Goal: Transaction & Acquisition: Purchase product/service

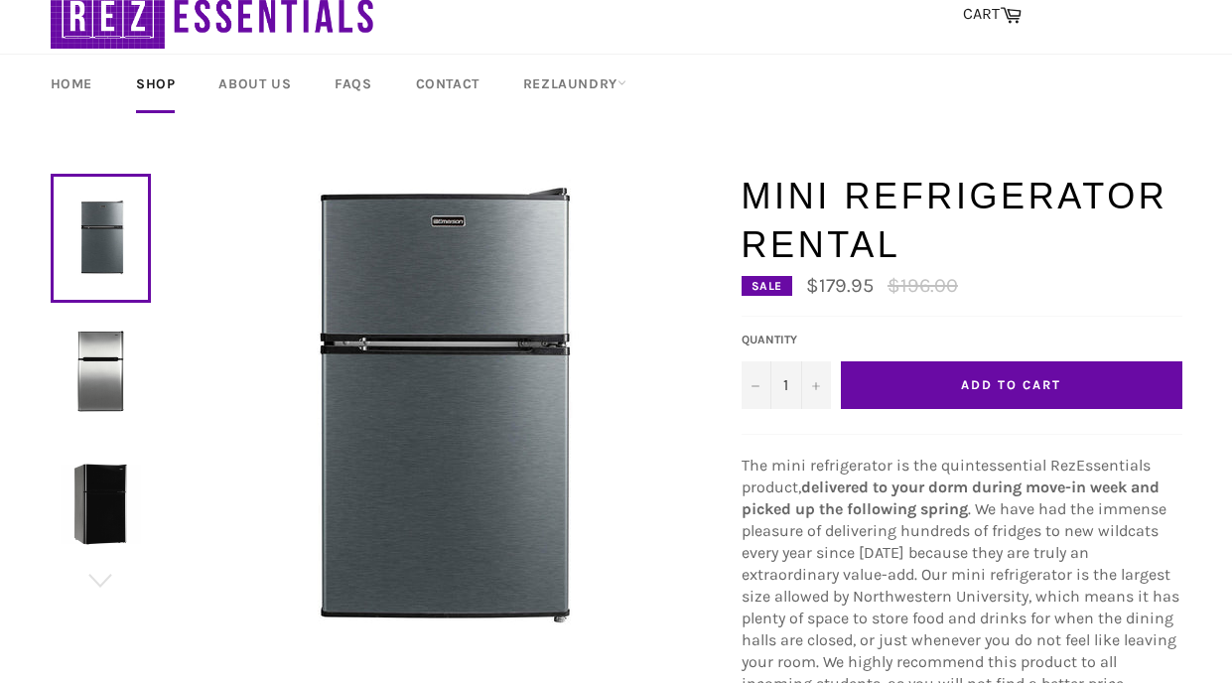
scroll to position [92, 0]
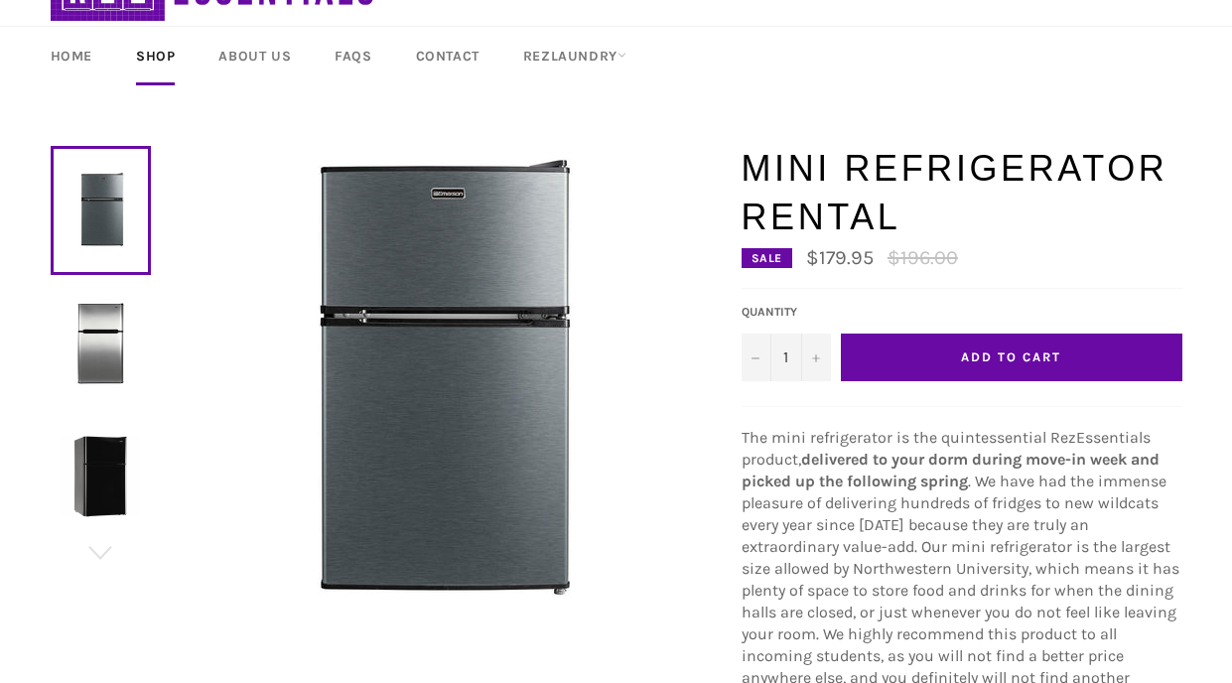
click at [116, 350] on img at bounding box center [101, 343] width 80 height 80
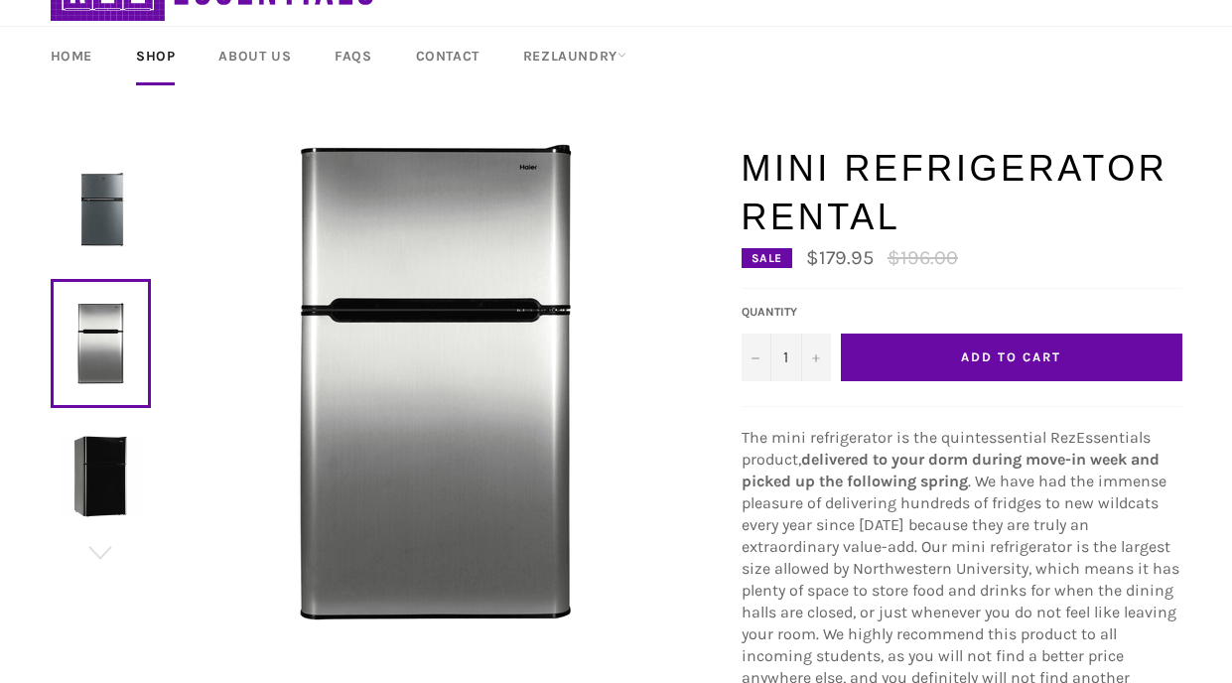
click at [120, 440] on img at bounding box center [101, 476] width 80 height 80
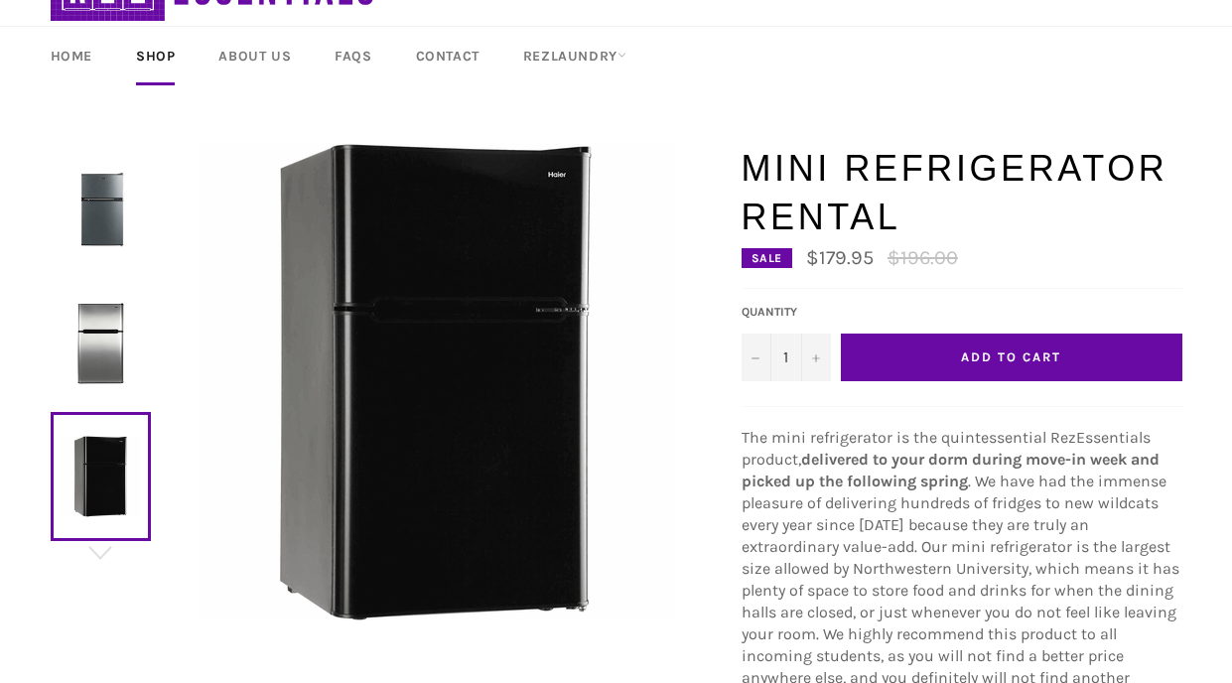
click at [117, 347] on img at bounding box center [101, 343] width 80 height 80
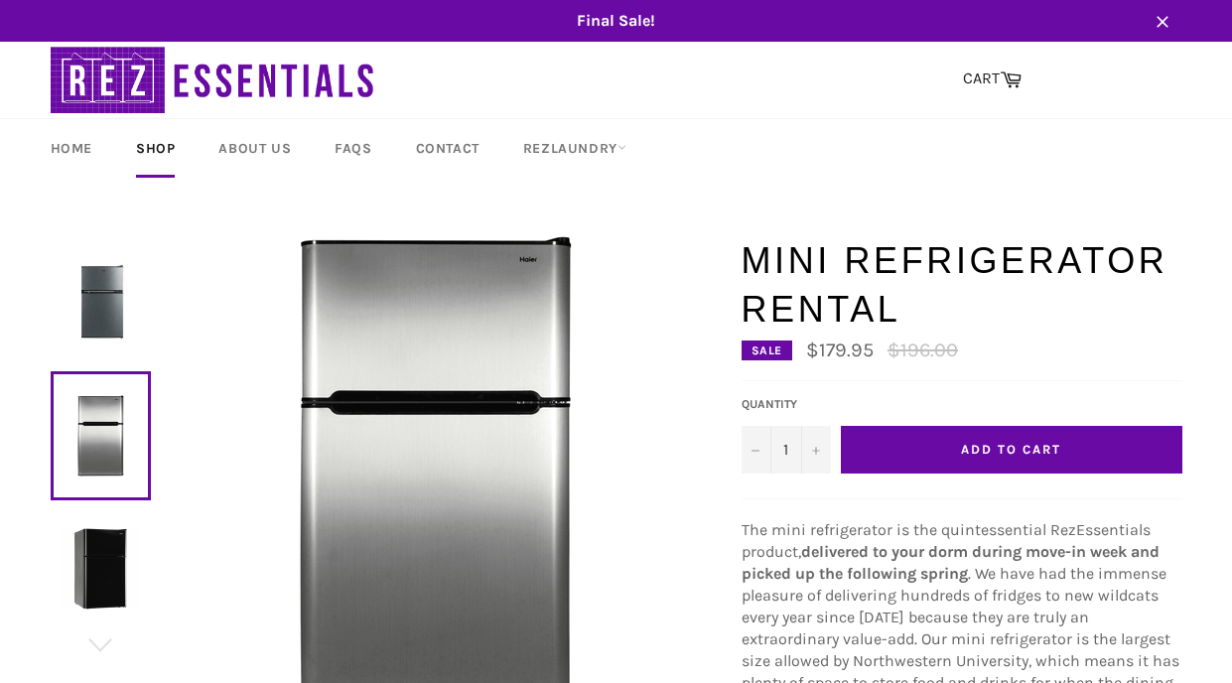
scroll to position [19, 0]
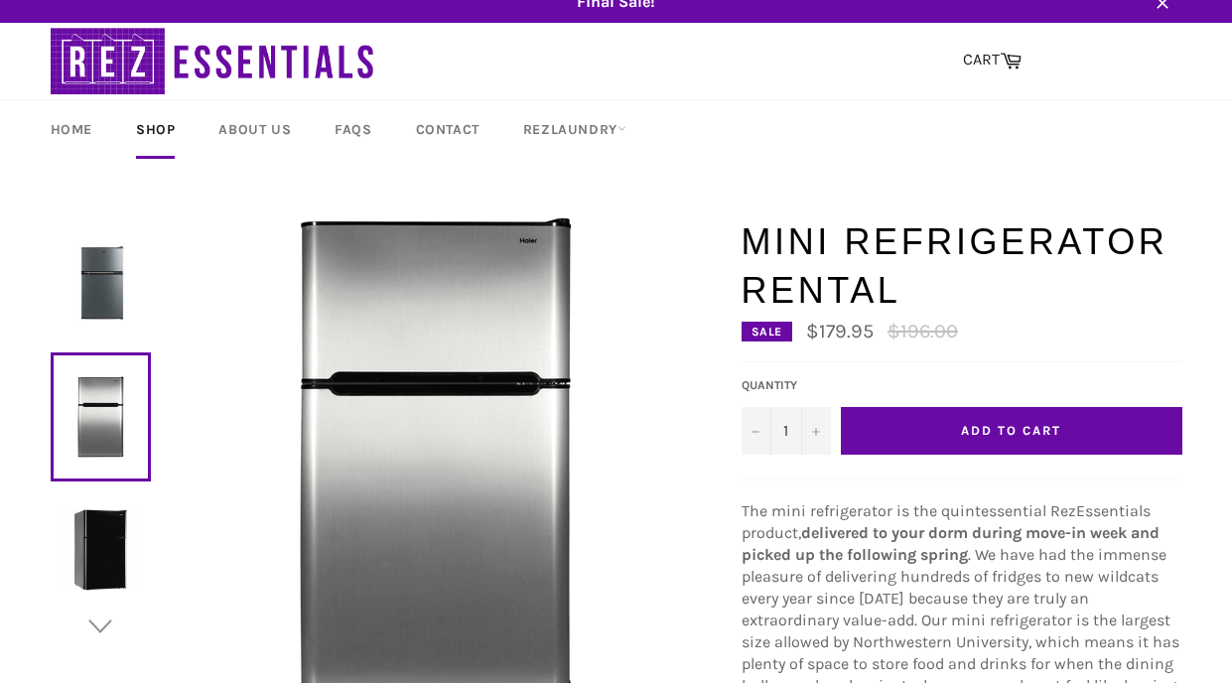
click at [108, 625] on icon "button" at bounding box center [100, 626] width 30 height 30
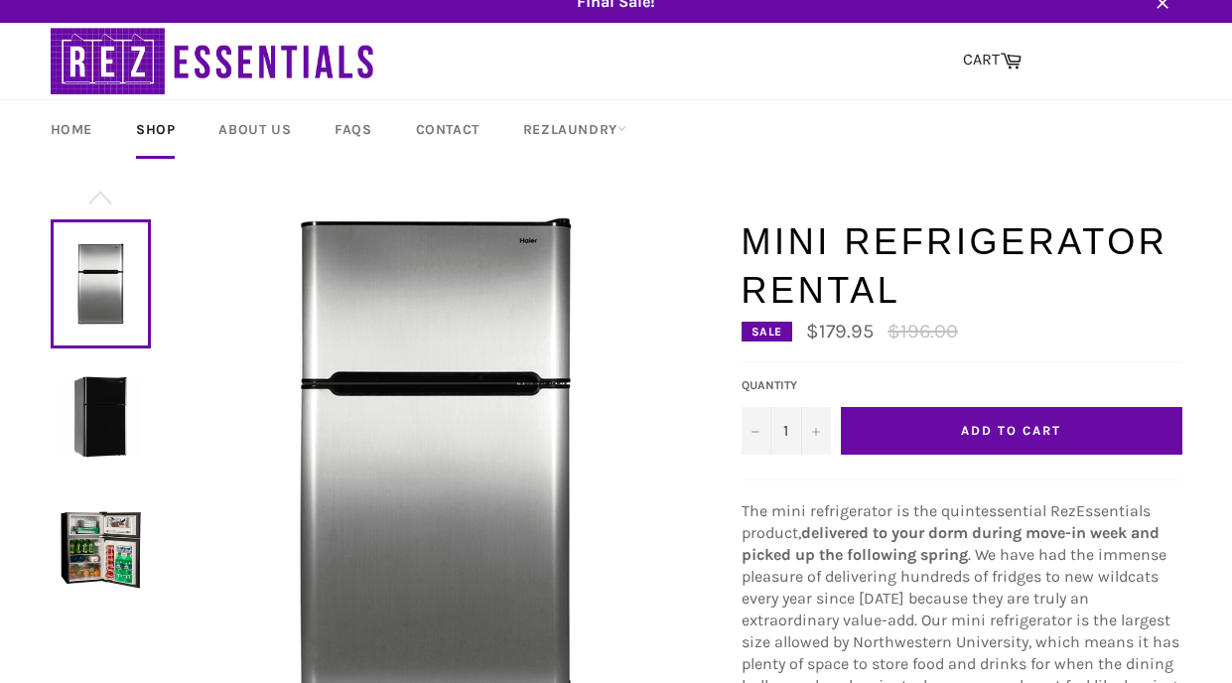
click at [105, 573] on img at bounding box center [101, 549] width 80 height 80
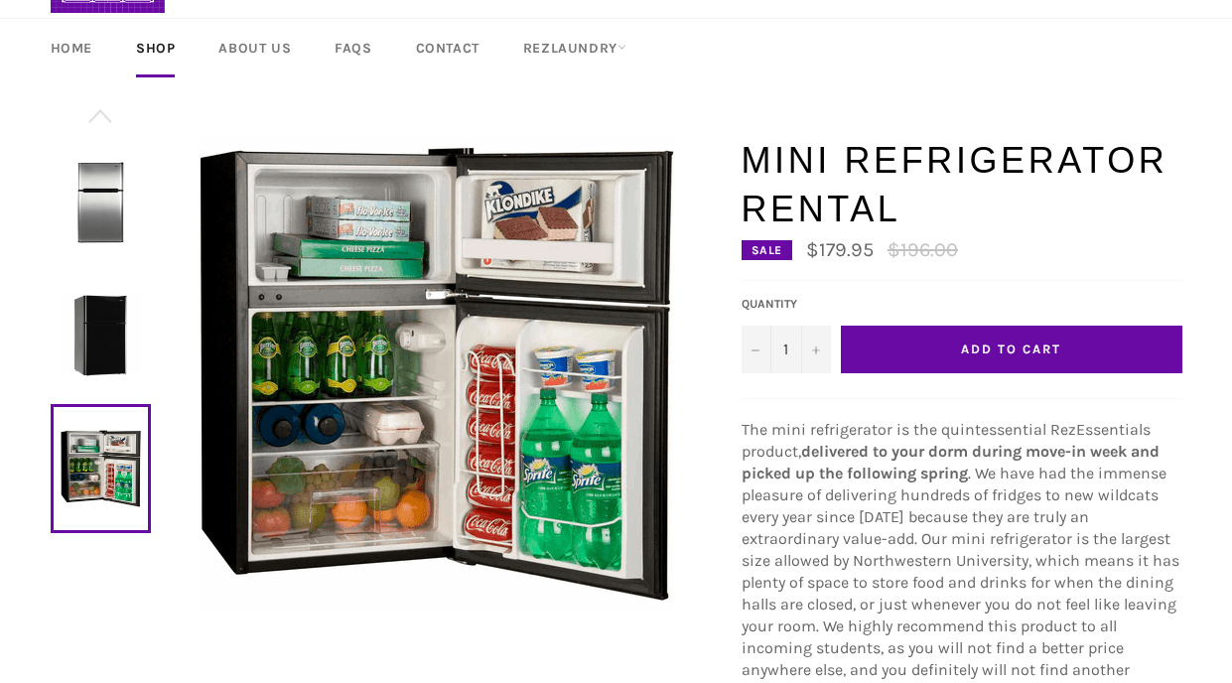
scroll to position [116, 0]
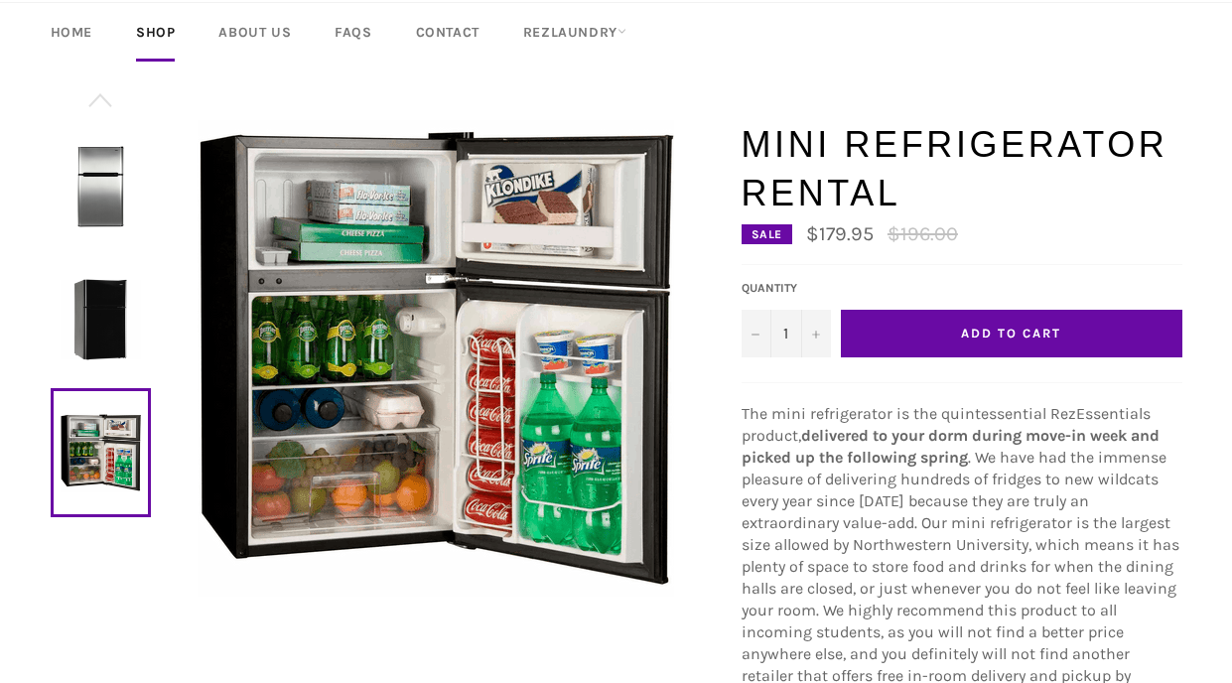
click at [102, 535] on div at bounding box center [386, 371] width 671 height 502
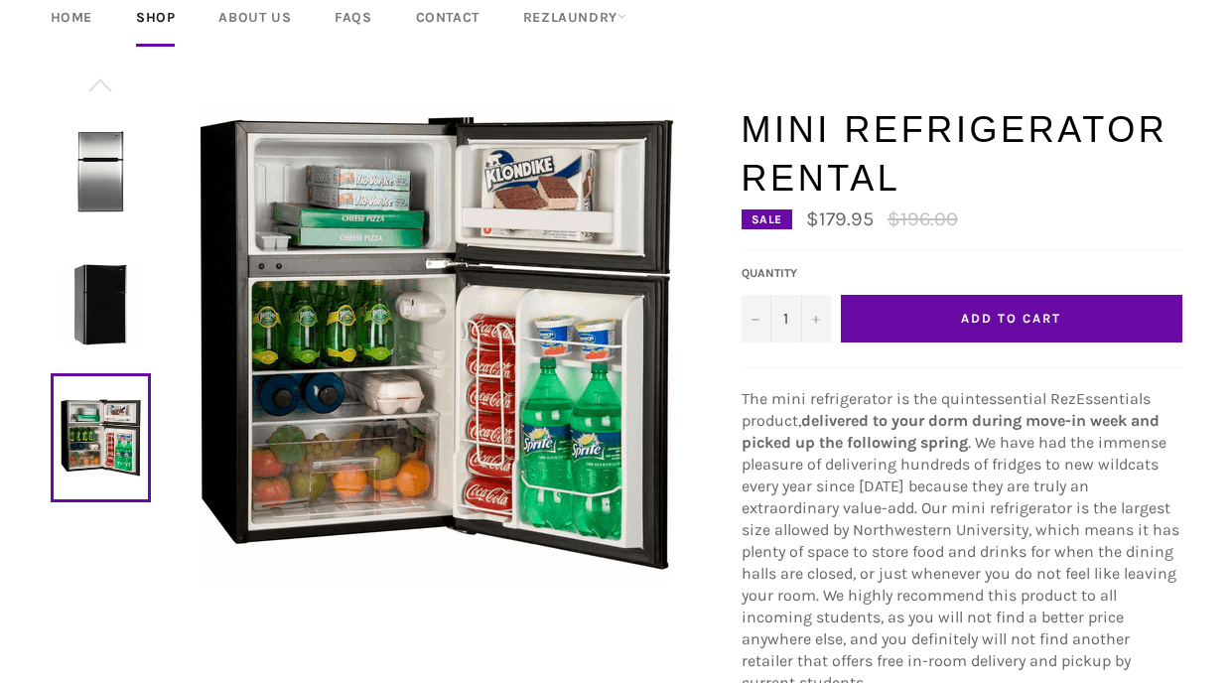
scroll to position [64, 0]
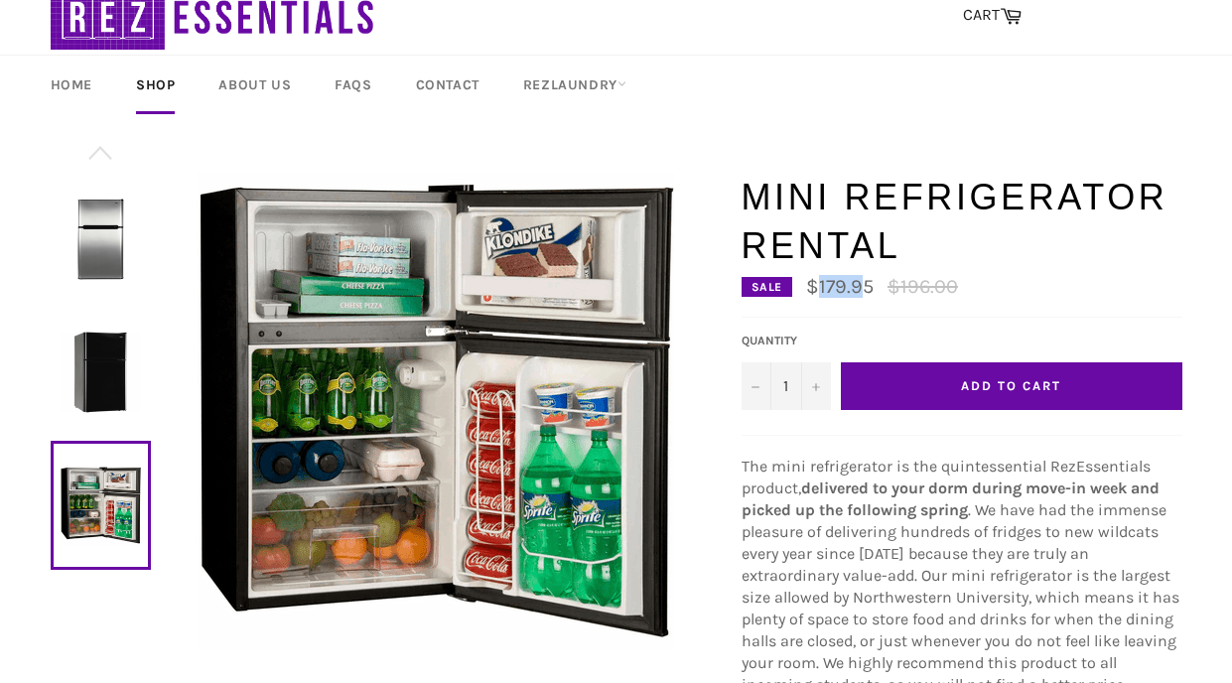
drag, startPoint x: 814, startPoint y: 288, endPoint x: 864, endPoint y: 281, distance: 51.1
click at [864, 281] on span "$179.95" at bounding box center [839, 286] width 67 height 23
drag, startPoint x: 871, startPoint y: 286, endPoint x: 809, endPoint y: 286, distance: 62.5
click at [809, 286] on li "$179.95" at bounding box center [844, 287] width 77 height 20
